Goal: Find contact information: Find contact information

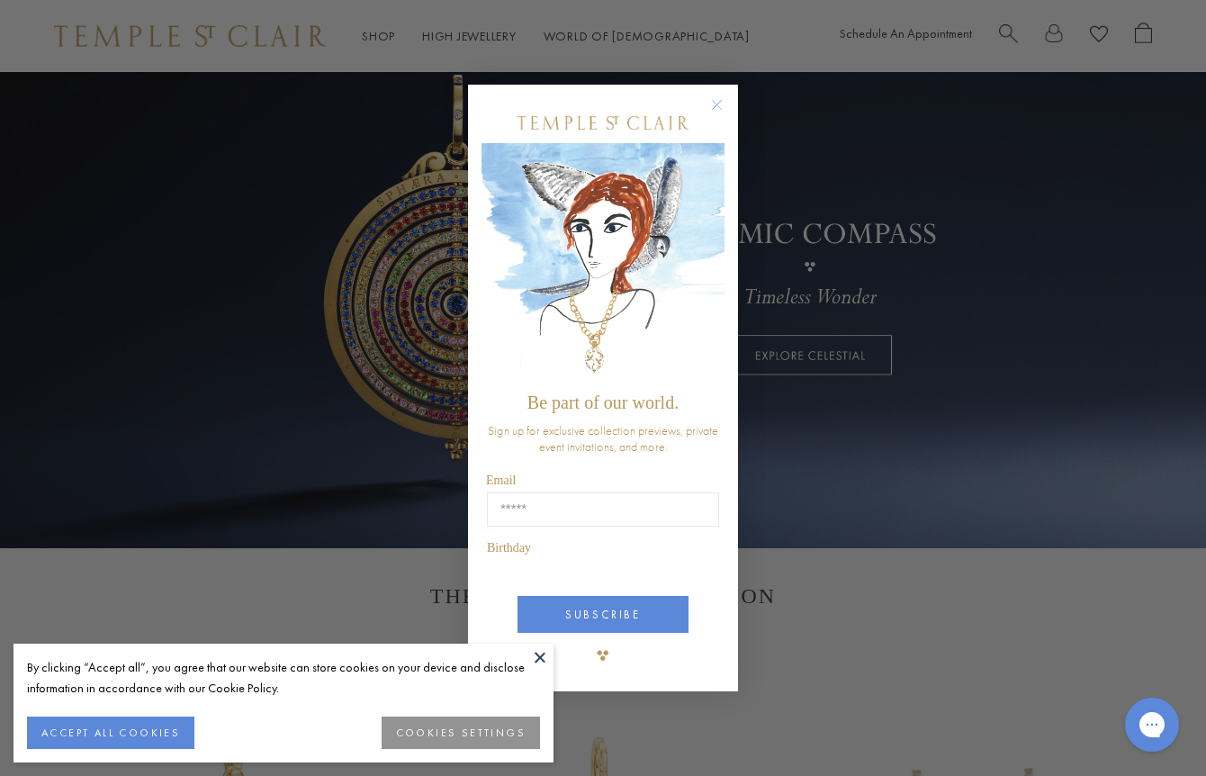
scroll to position [114, 0]
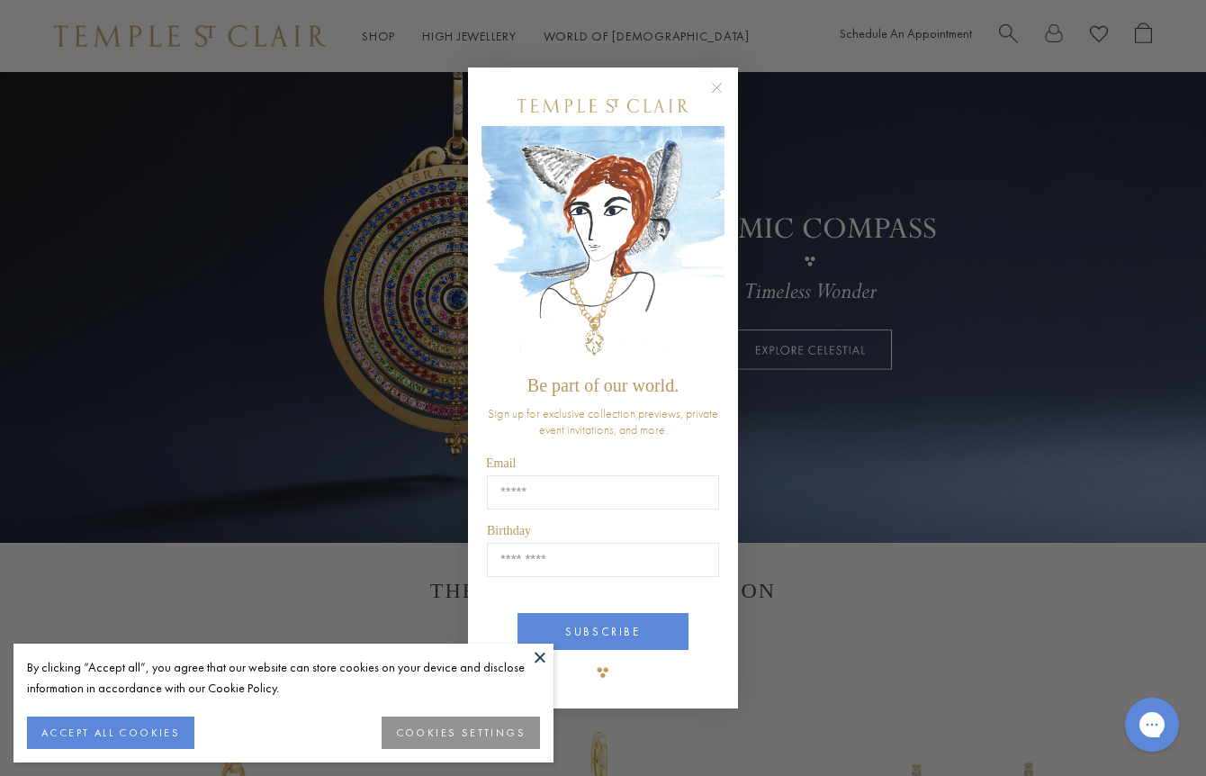
click at [708, 86] on circle "Close dialog" at bounding box center [718, 88] width 22 height 22
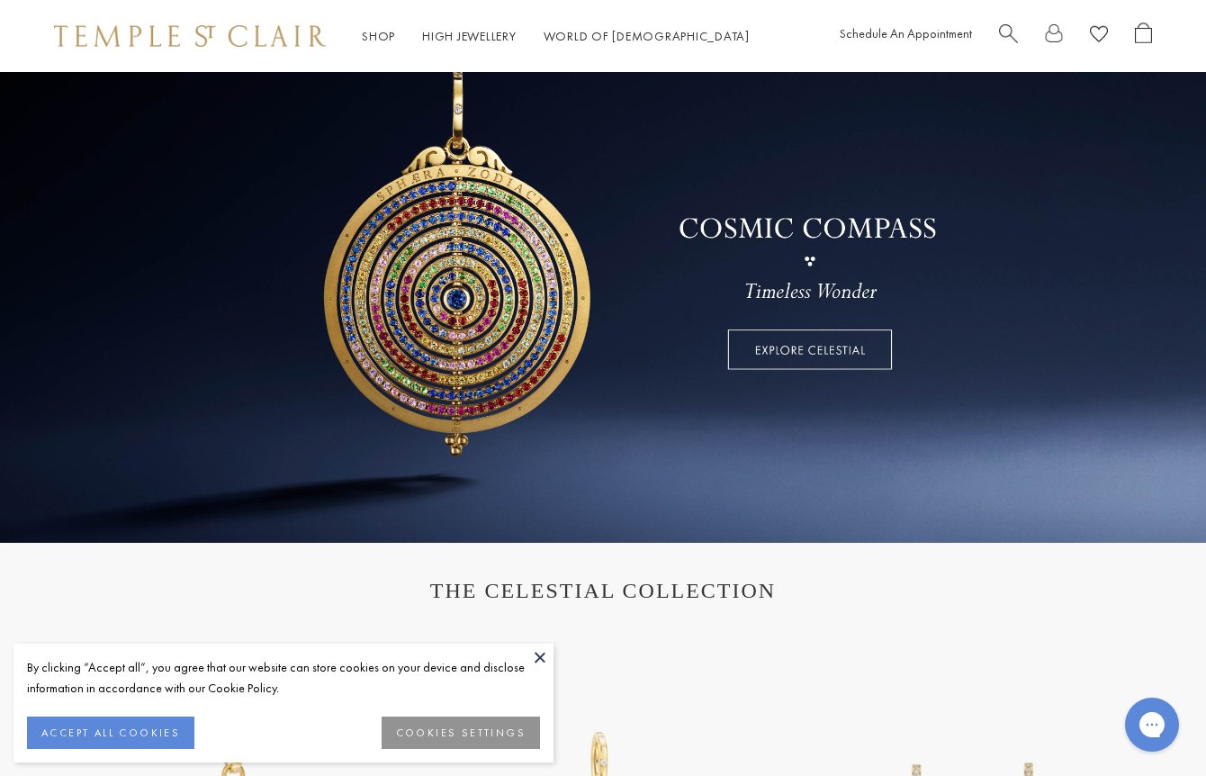
click at [172, 726] on button "ACCEPT ALL COOKIES" at bounding box center [110, 733] width 167 height 32
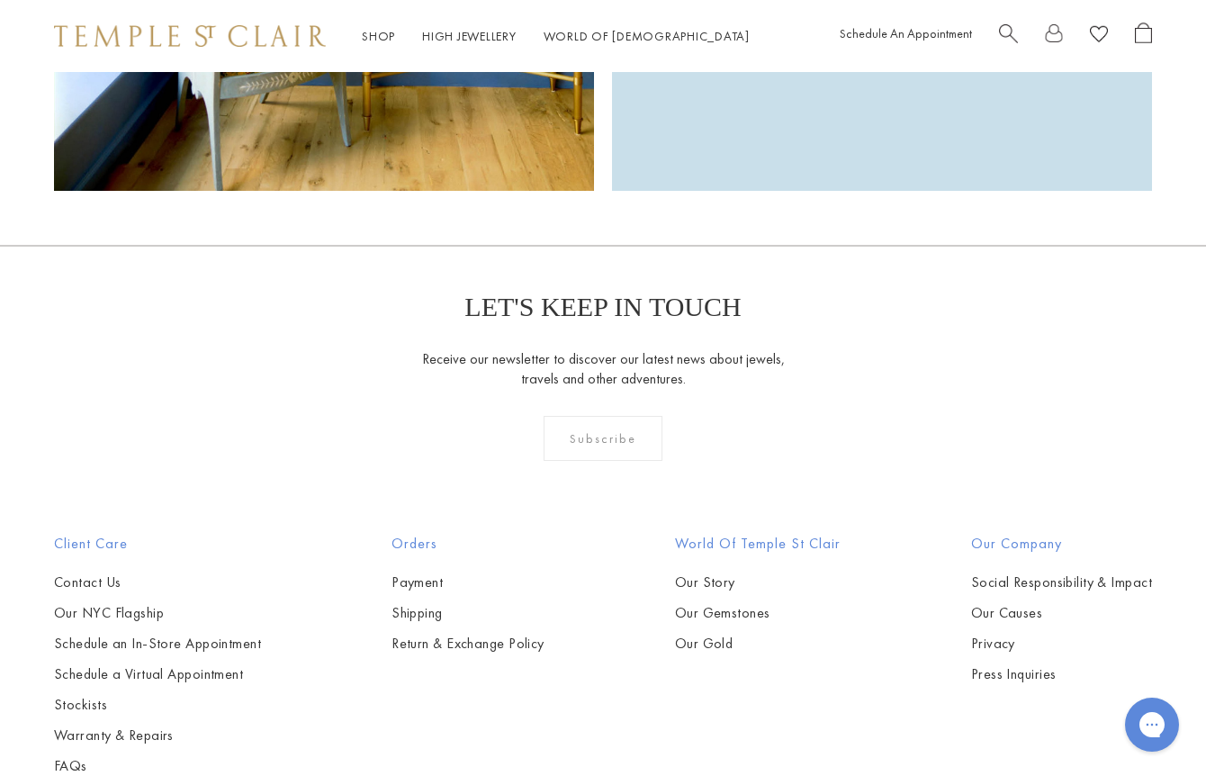
scroll to position [4561, 0]
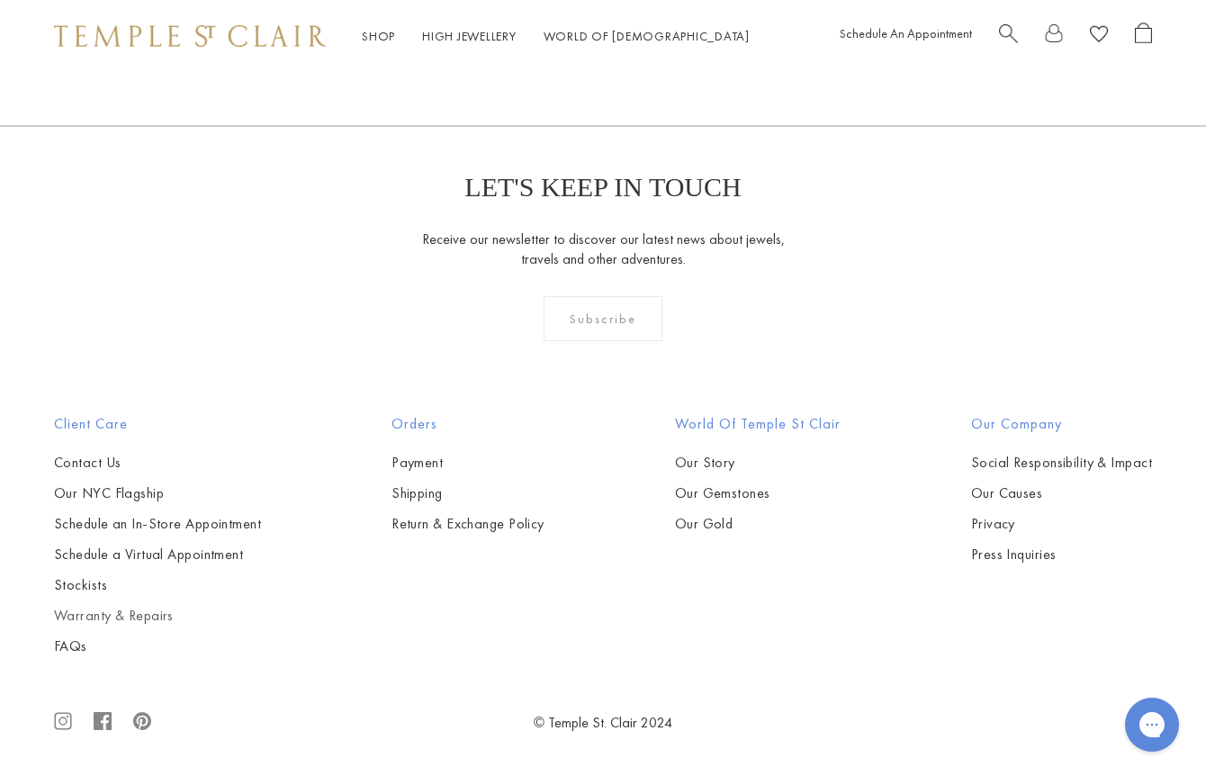
click at [140, 618] on link "Warranty & Repairs" at bounding box center [157, 616] width 207 height 20
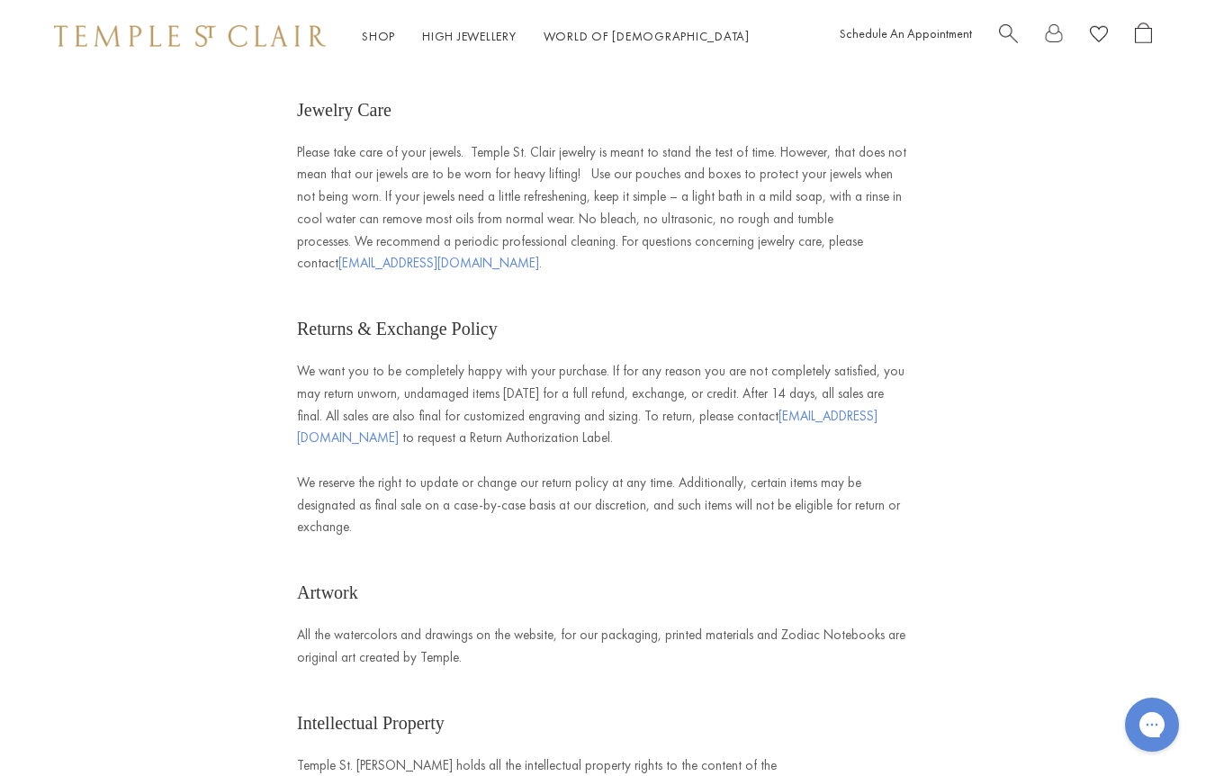
scroll to position [3593, 0]
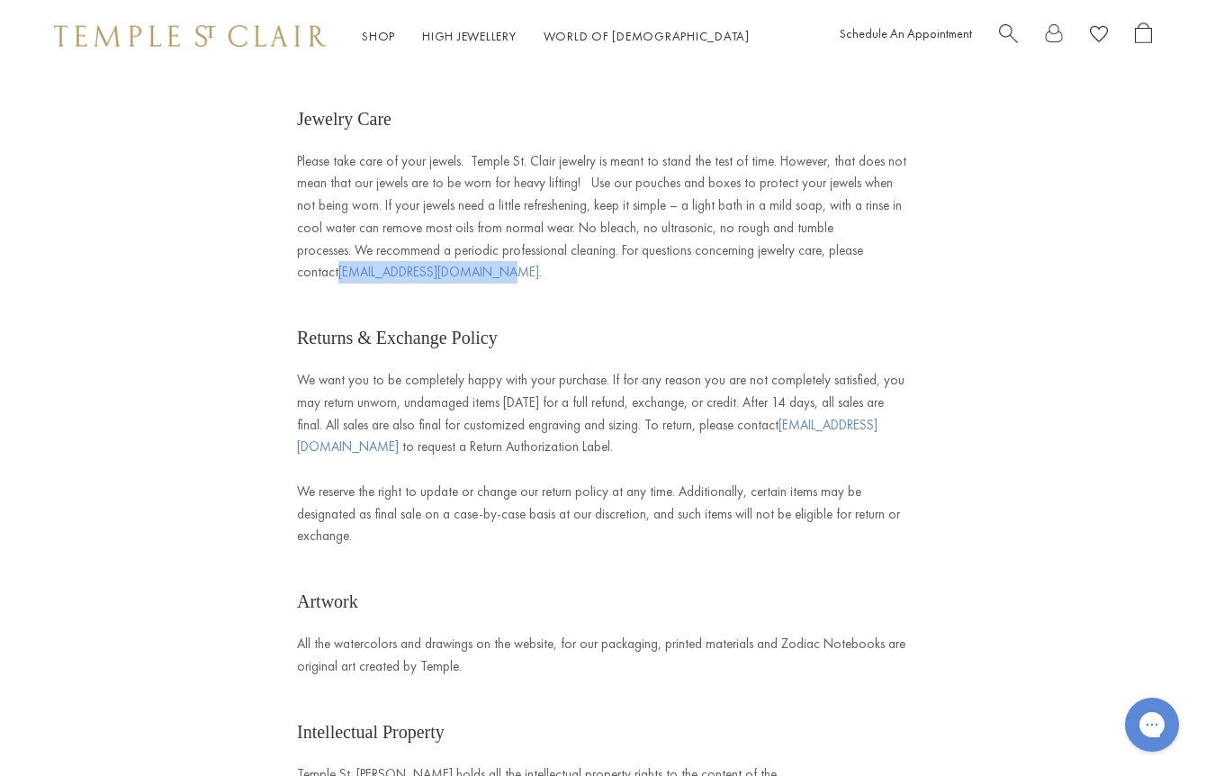
drag, startPoint x: 474, startPoint y: 161, endPoint x: 338, endPoint y: 170, distance: 136.2
click at [338, 170] on p "Please take care of your jewels. Temple St. Clair jewelry is meant to stand the…" at bounding box center [603, 217] width 612 height 134
copy span "repairs@templestclair.com"
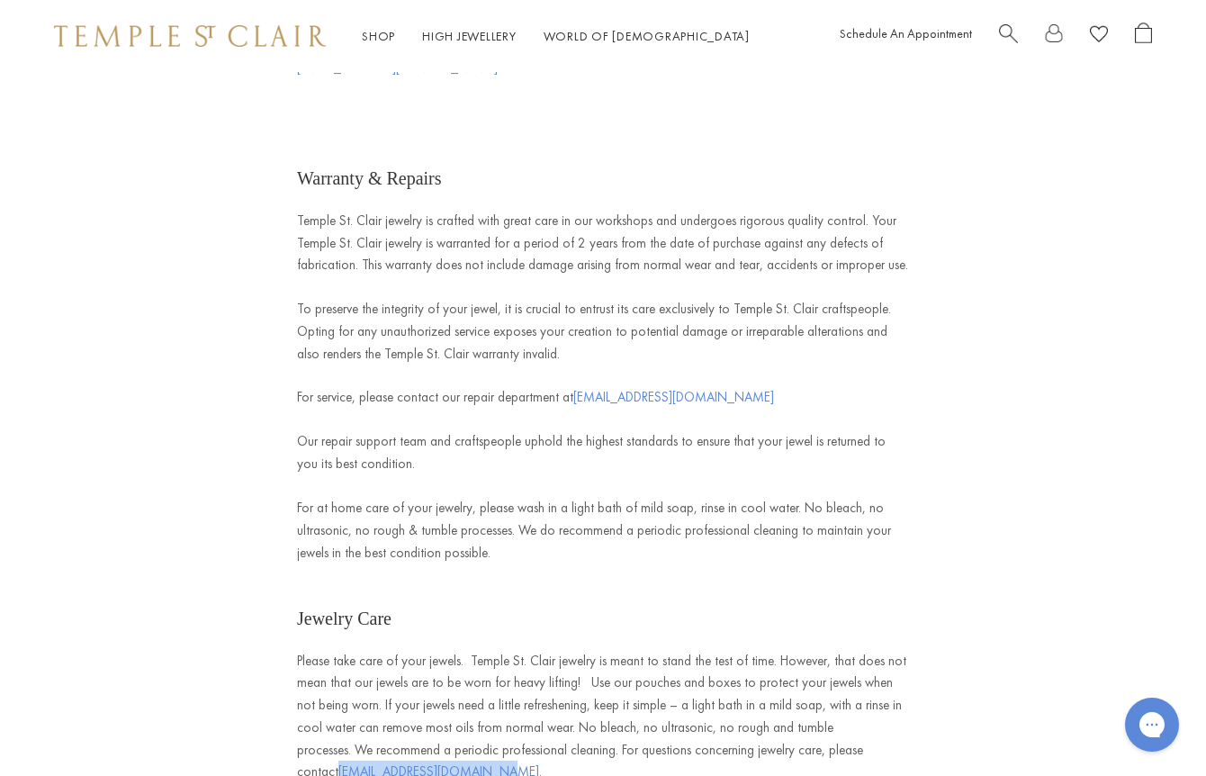
scroll to position [3091, 0]
drag, startPoint x: 716, startPoint y: 293, endPoint x: 570, endPoint y: 298, distance: 145.9
click at [570, 388] on p "For service, please contact our repair department at repairs@templestclair.com" at bounding box center [603, 399] width 612 height 23
copy span "repairs@templestclair.com"
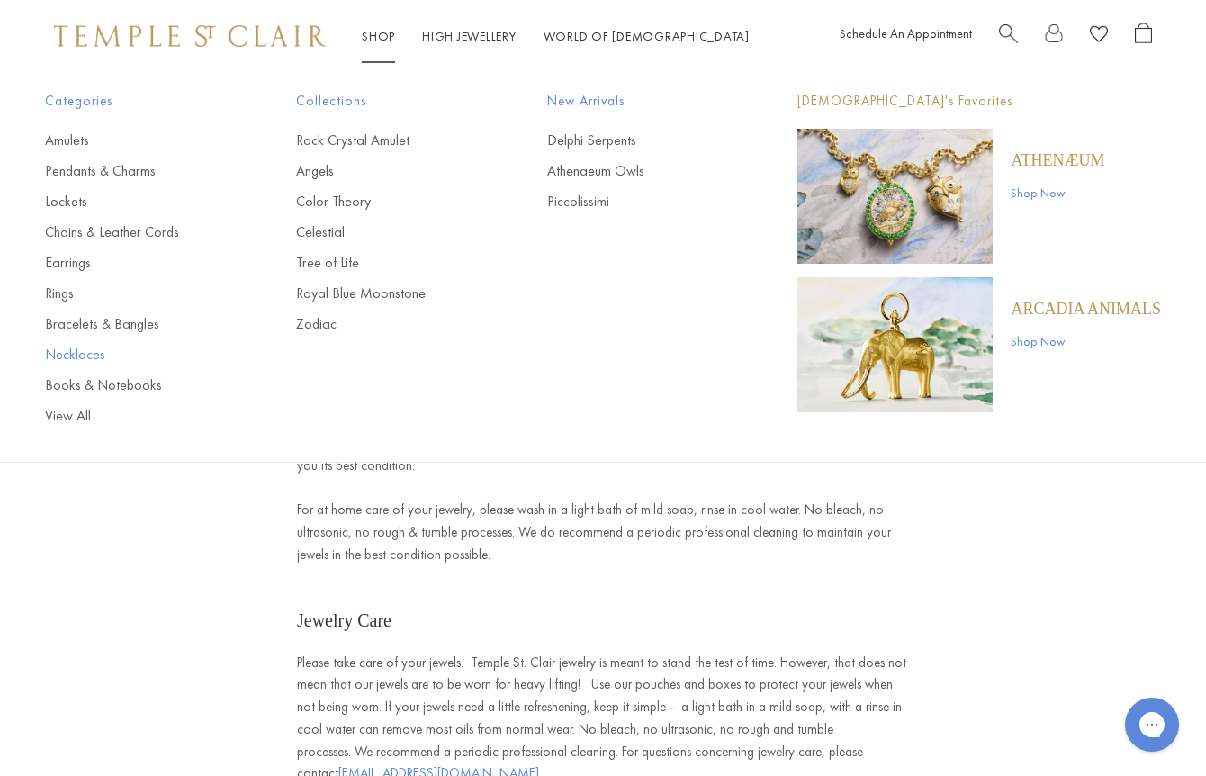
click at [82, 350] on link "Necklaces" at bounding box center [134, 355] width 179 height 20
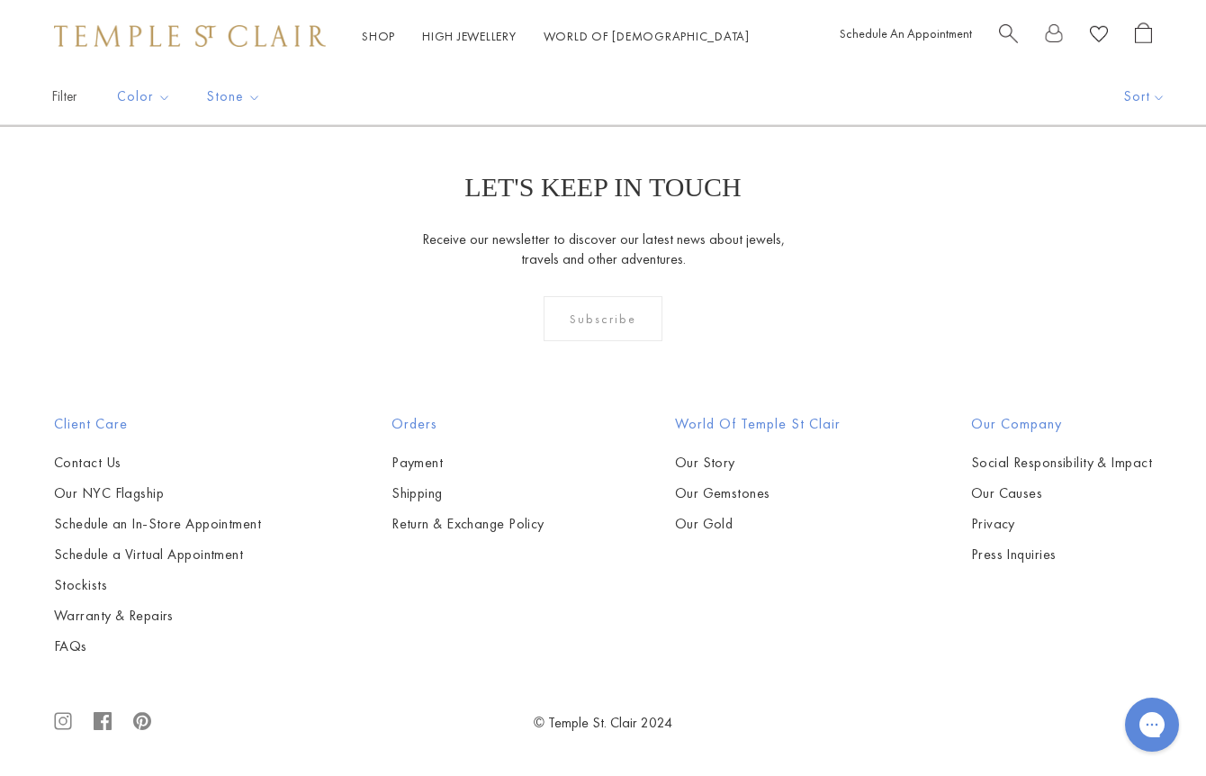
scroll to position [4420, 0]
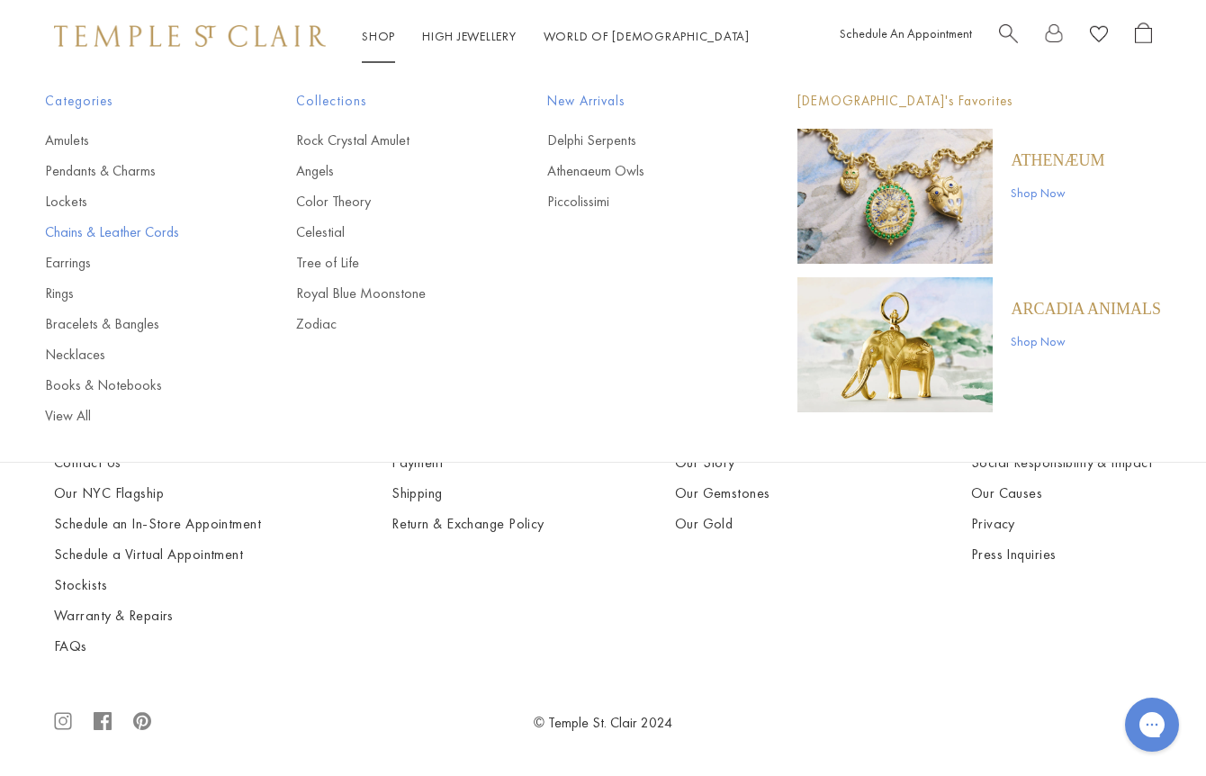
click at [107, 227] on link "Chains & Leather Cords" at bounding box center [134, 232] width 179 height 20
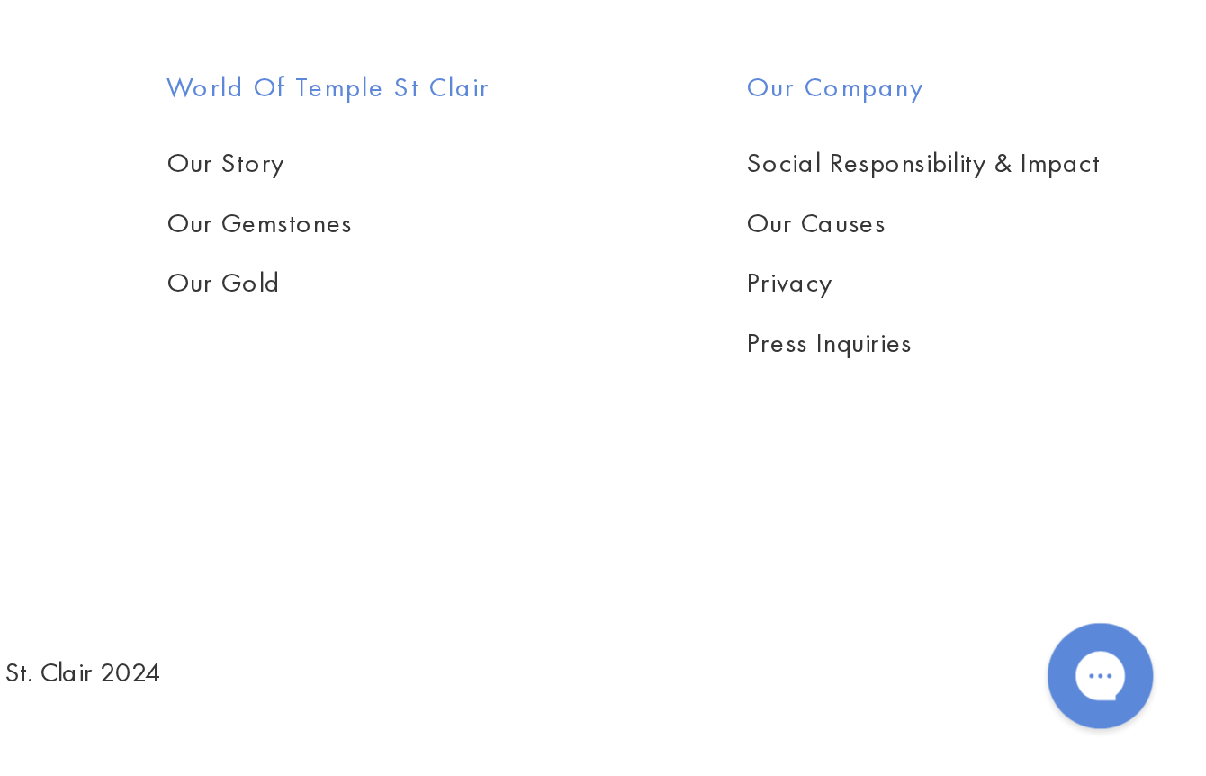
scroll to position [1434, 0]
